Goal: Task Accomplishment & Management: Manage account settings

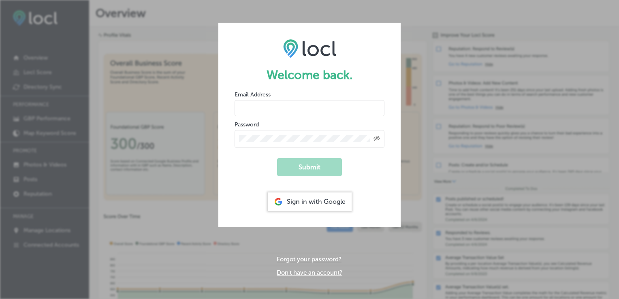
click at [293, 108] on input "email" at bounding box center [309, 108] width 150 height 16
type input "[PERSON_NAME][EMAIL_ADDRESS][PERSON_NAME][DOMAIN_NAME]"
click at [262, 175] on form "Welcome back. Email Address laura.vandaal@hyatt.com Password Created with Sketc…" at bounding box center [309, 125] width 182 height 204
click at [272, 126] on div "Password Created with Sketch." at bounding box center [309, 134] width 150 height 28
click at [274, 142] on div "Created with Sketch." at bounding box center [309, 139] width 150 height 18
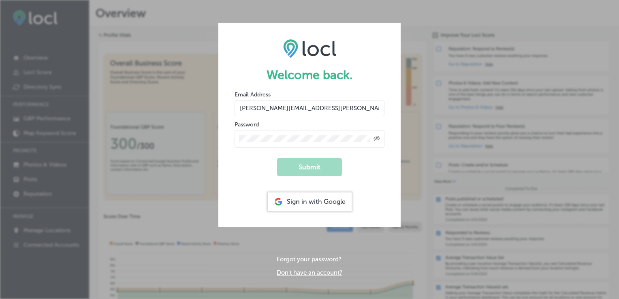
click at [362, 134] on div "Created with Sketch." at bounding box center [309, 139] width 150 height 18
drag, startPoint x: 362, startPoint y: 134, endPoint x: 342, endPoint y: 169, distance: 40.8
click at [347, 157] on form "Welcome back. Email Address laura.vandaal@hyatt.com Password Created with Sketc…" at bounding box center [309, 125] width 182 height 204
